Goal: Task Accomplishment & Management: Use online tool/utility

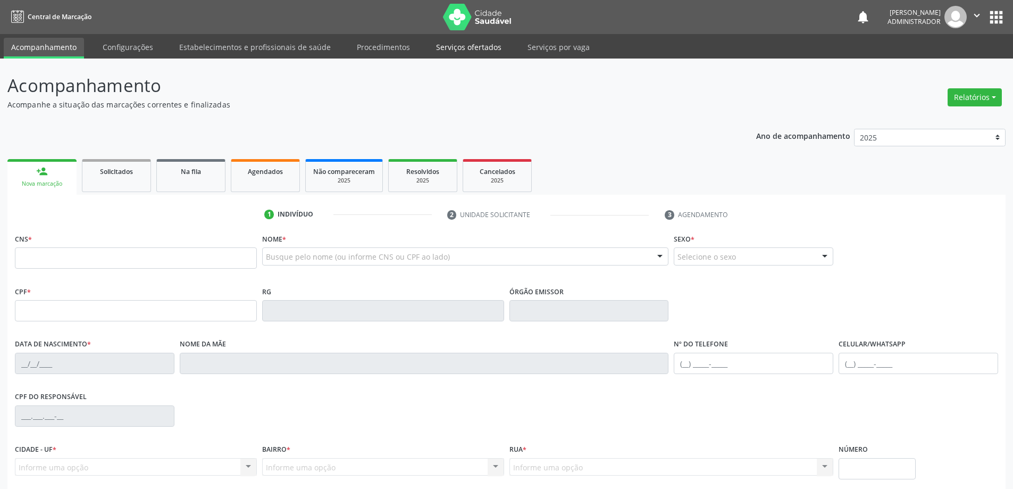
click at [449, 46] on link "Serviços ofertados" at bounding box center [469, 47] width 80 height 19
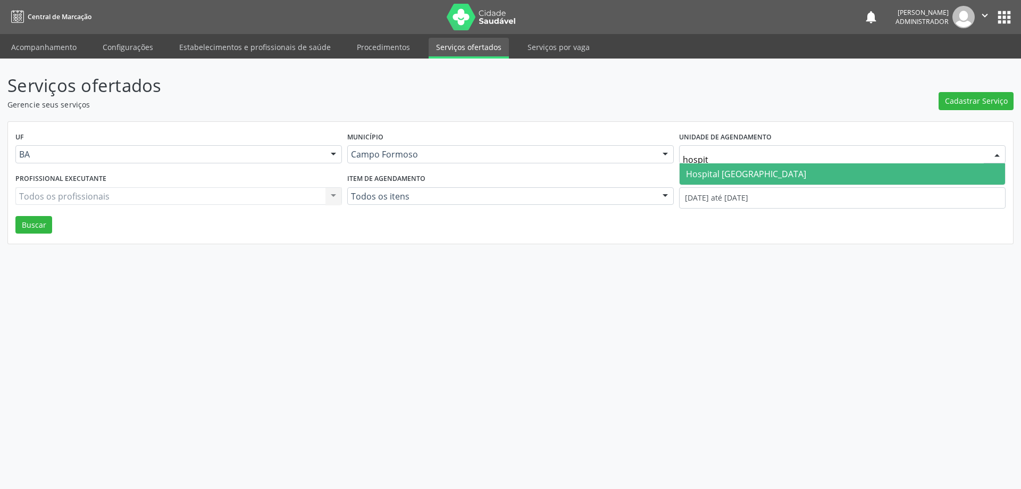
type input "hospita"
click at [750, 170] on span "Hospital [GEOGRAPHIC_DATA]" at bounding box center [746, 174] width 120 height 12
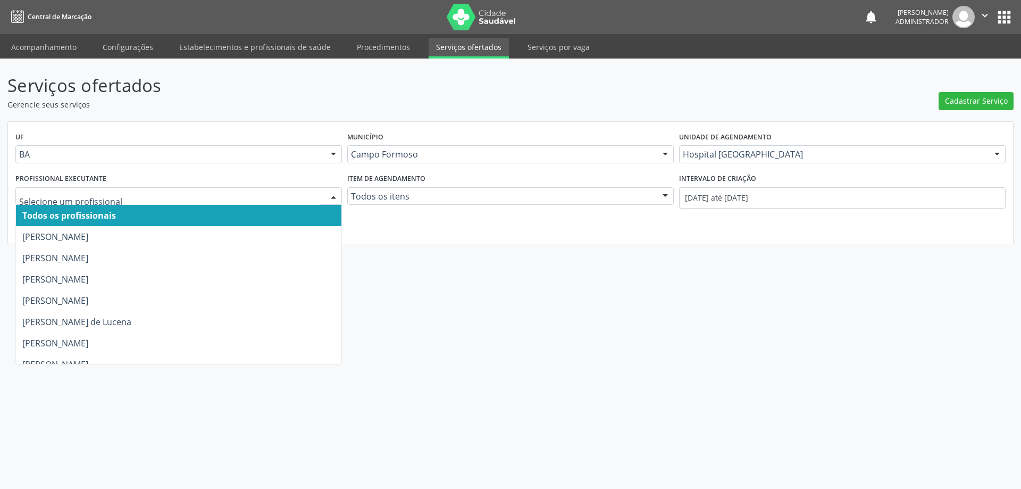
click at [329, 191] on div at bounding box center [333, 197] width 16 height 18
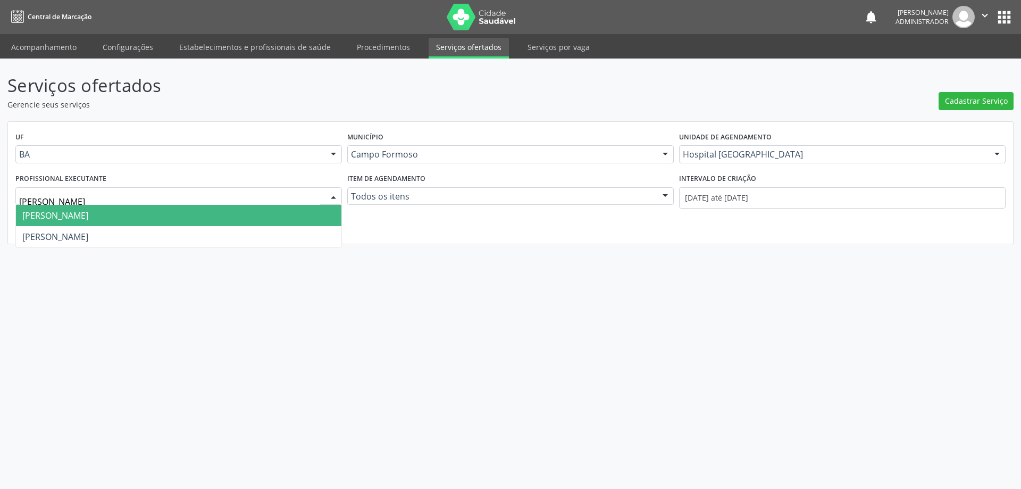
type input "joel"
click at [268, 210] on span "[PERSON_NAME]" at bounding box center [178, 215] width 325 height 21
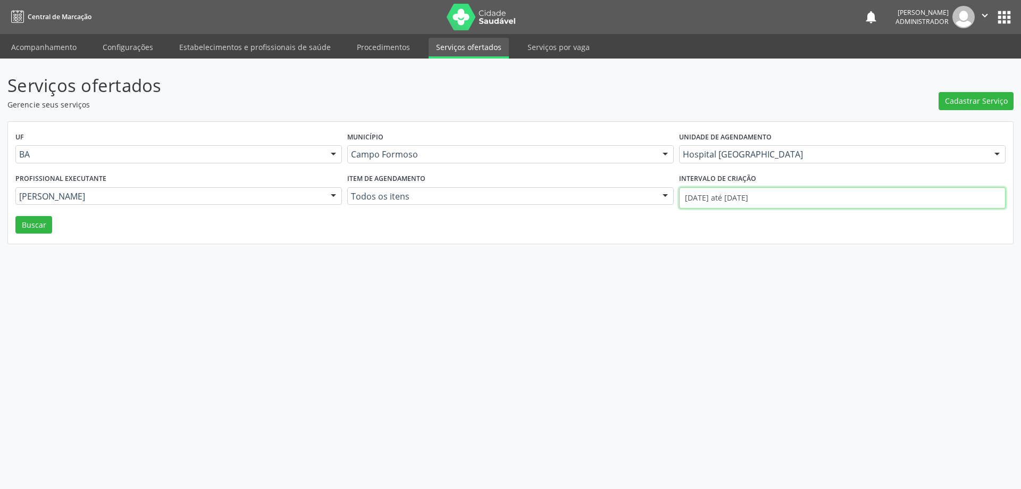
click at [702, 198] on input "01/08/2025 até 28/08/2025" at bounding box center [842, 197] width 327 height 21
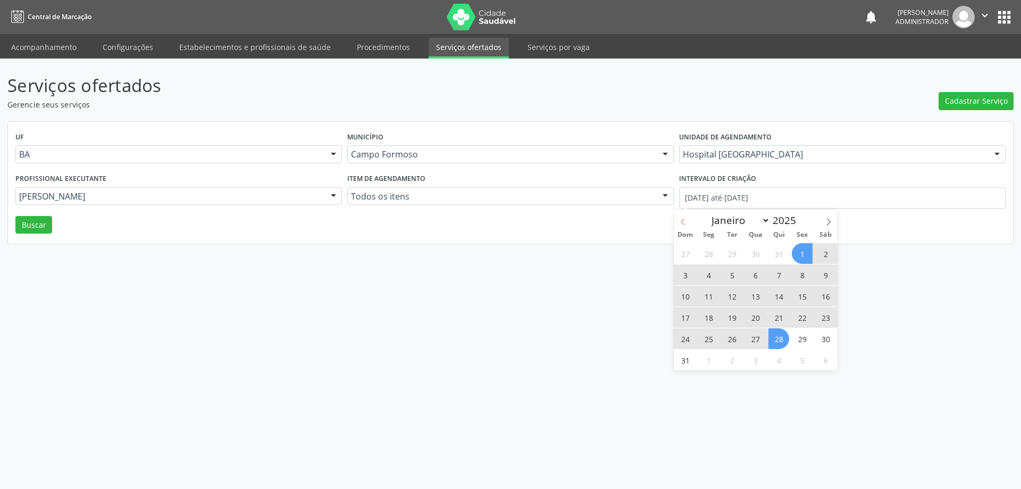
click at [676, 221] on span at bounding box center [683, 219] width 18 height 18
select select "6"
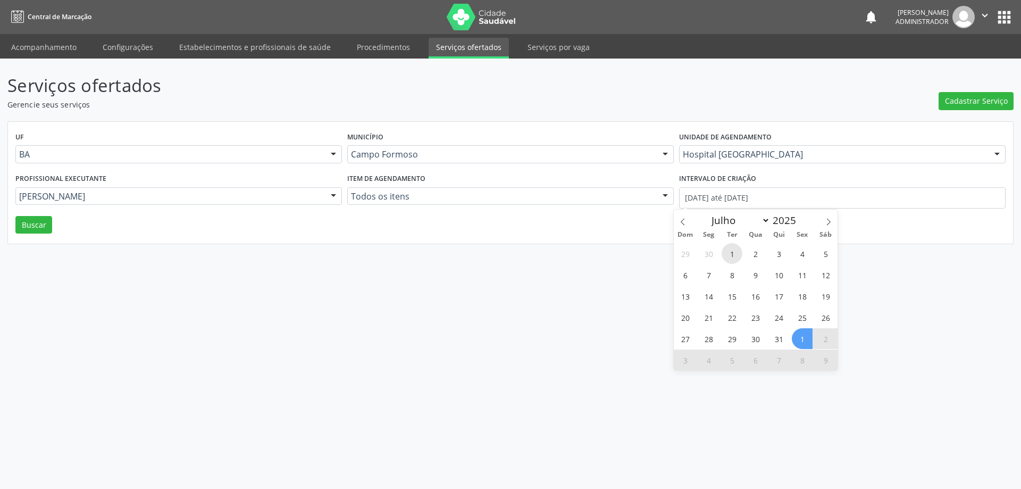
click at [735, 255] on span "1" at bounding box center [732, 253] width 21 height 21
type input "01/07/2025"
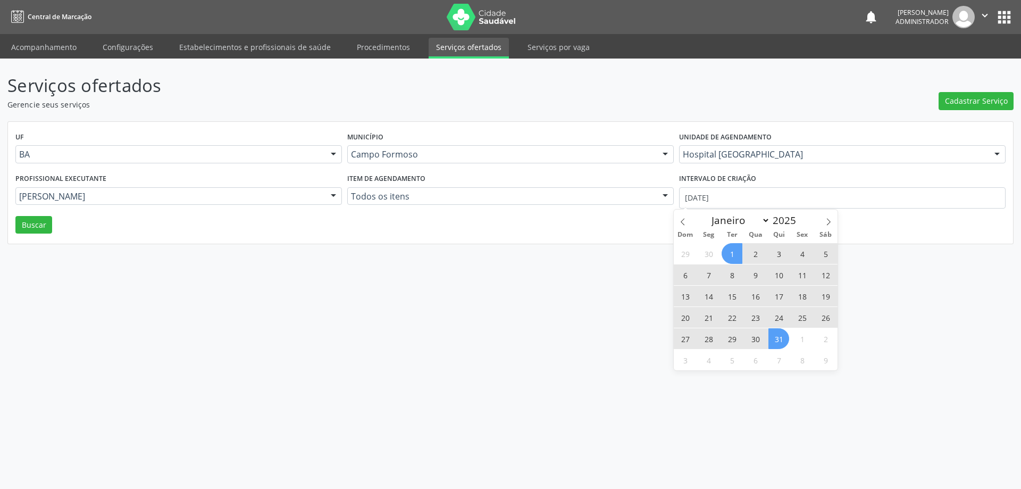
click at [777, 341] on span "31" at bounding box center [778, 338] width 21 height 21
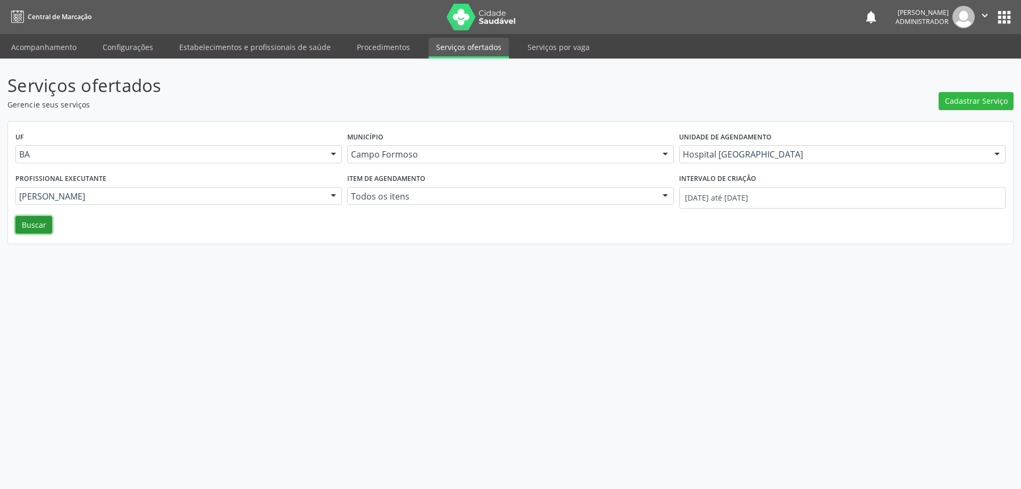
click at [44, 225] on button "Buscar" at bounding box center [33, 225] width 37 height 18
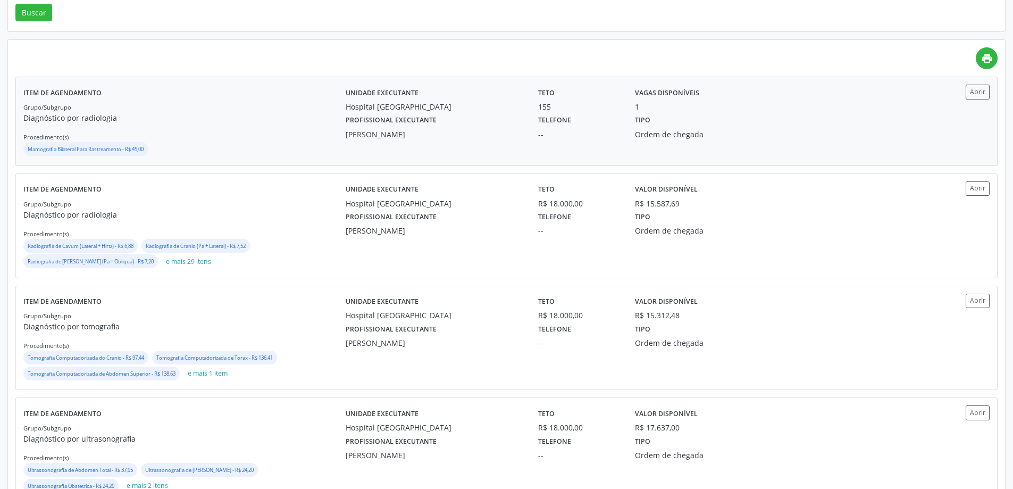
scroll to position [213, 0]
click at [972, 300] on button "Abrir" at bounding box center [978, 300] width 24 height 14
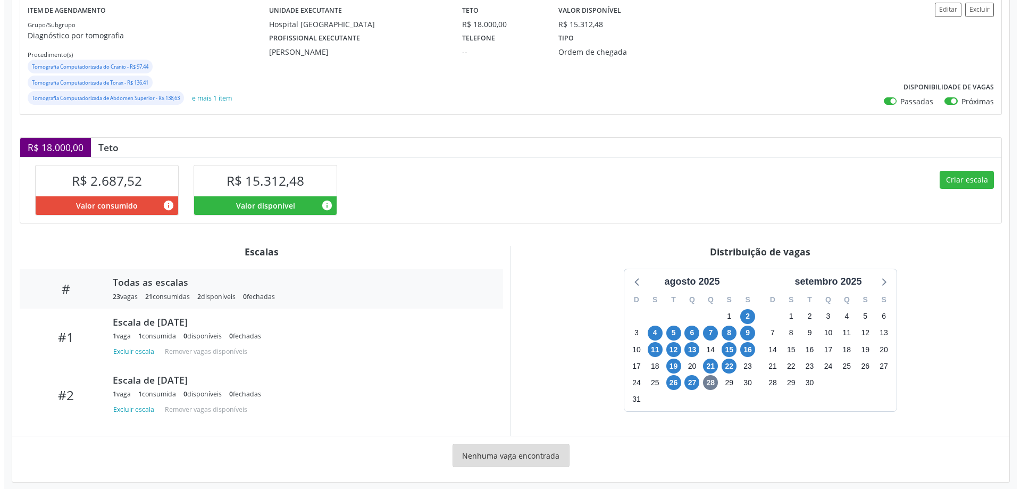
scroll to position [143, 0]
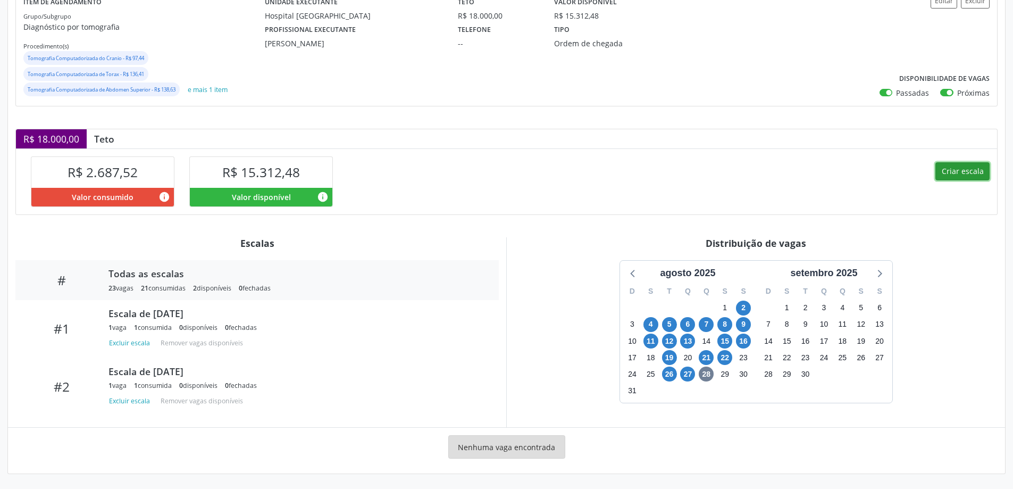
click at [952, 171] on button "Criar escala" at bounding box center [962, 171] width 54 height 18
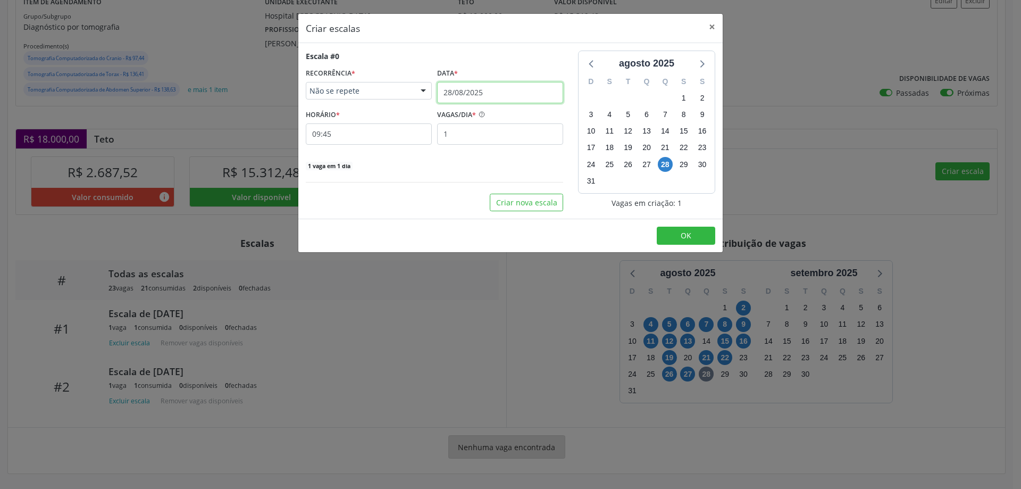
click at [465, 89] on input "28/08/2025" at bounding box center [500, 92] width 126 height 21
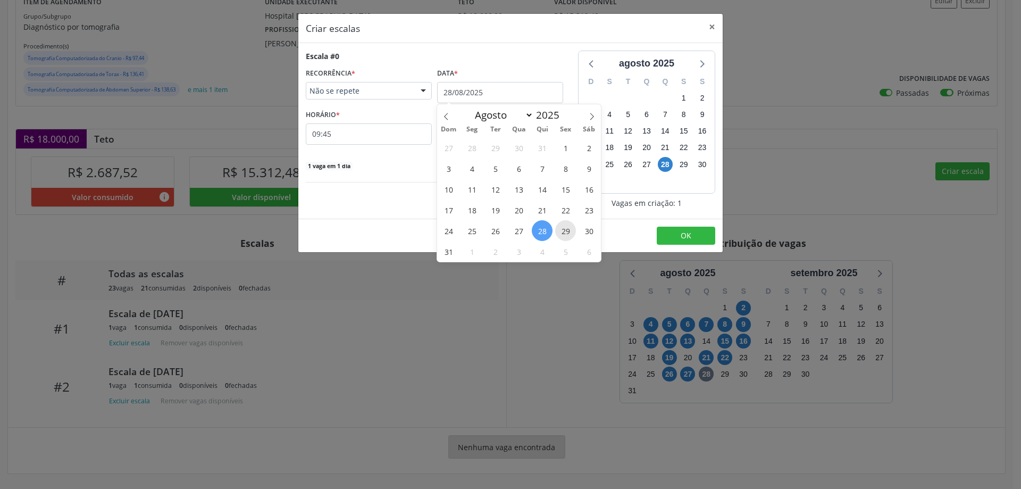
click at [565, 227] on span "29" at bounding box center [565, 230] width 21 height 21
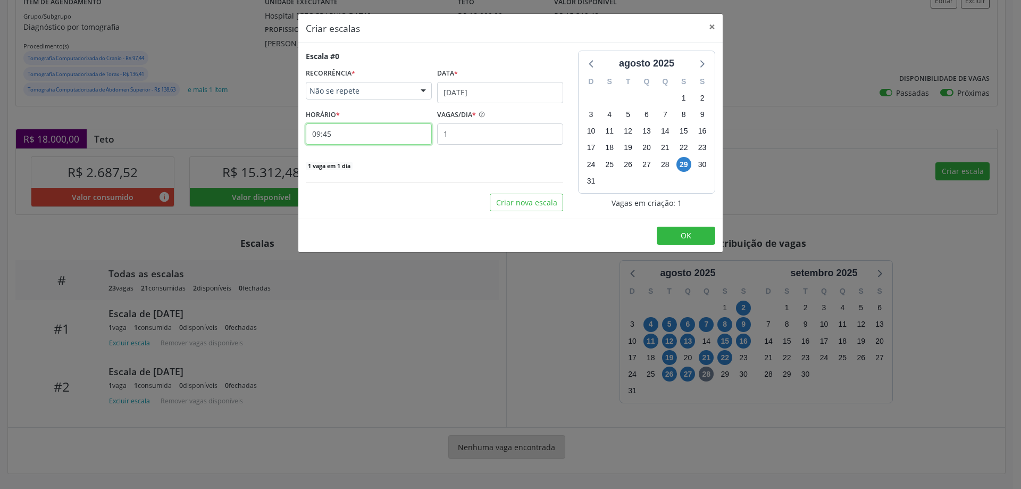
click at [394, 129] on input "09:45" at bounding box center [369, 133] width 126 height 21
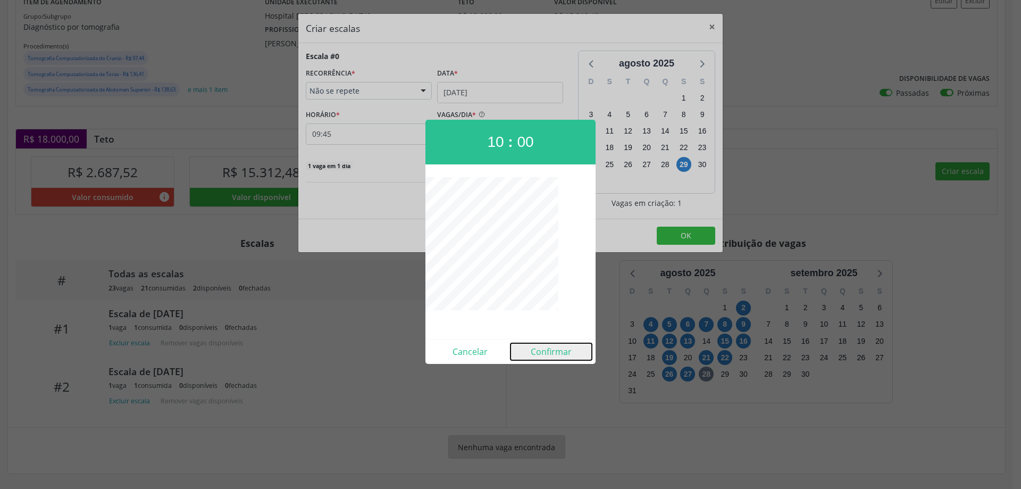
click at [558, 354] on button "Confirmar" at bounding box center [551, 351] width 81 height 17
type input "10:00"
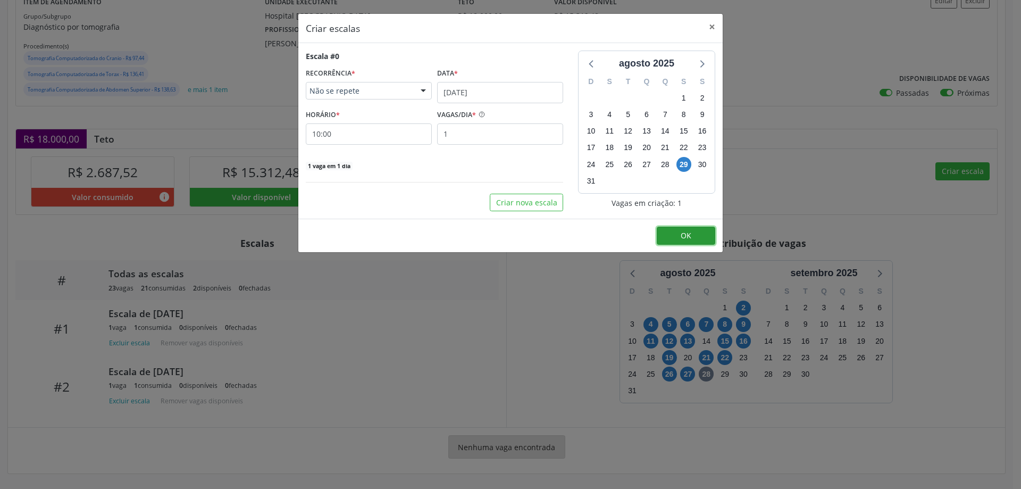
click at [683, 237] on span "OK" at bounding box center [686, 235] width 11 height 10
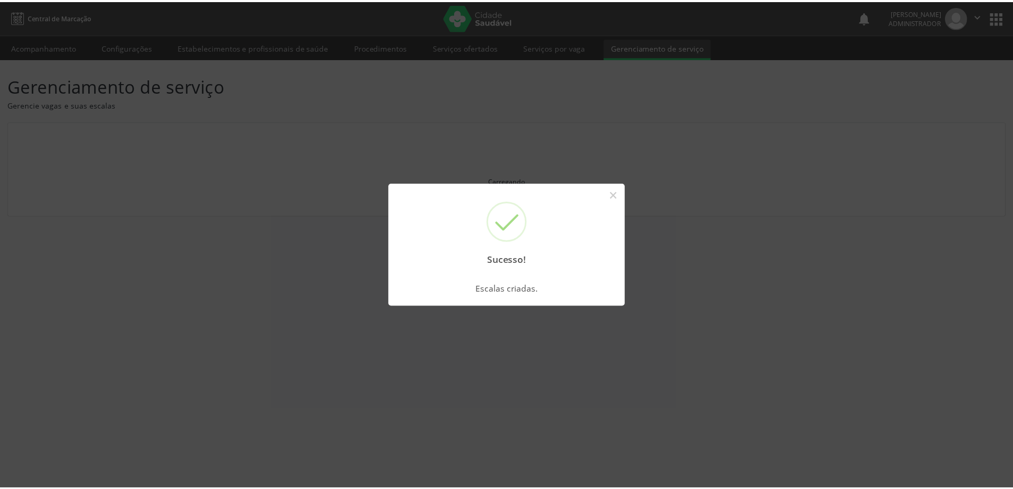
scroll to position [0, 0]
